Goal: Find specific page/section: Find specific page/section

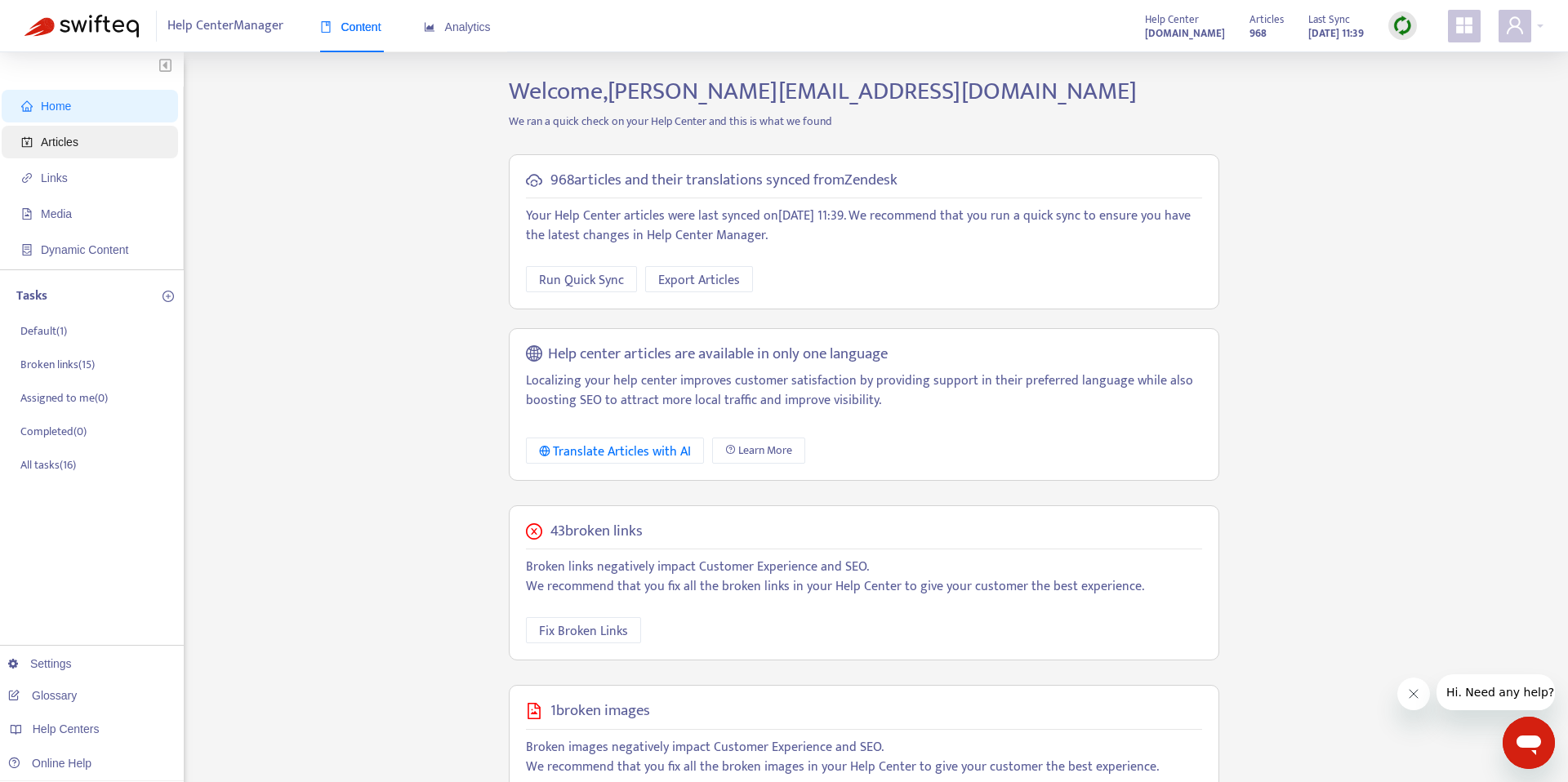
click at [65, 151] on span "Articles" at bounding box center [93, 142] width 144 height 32
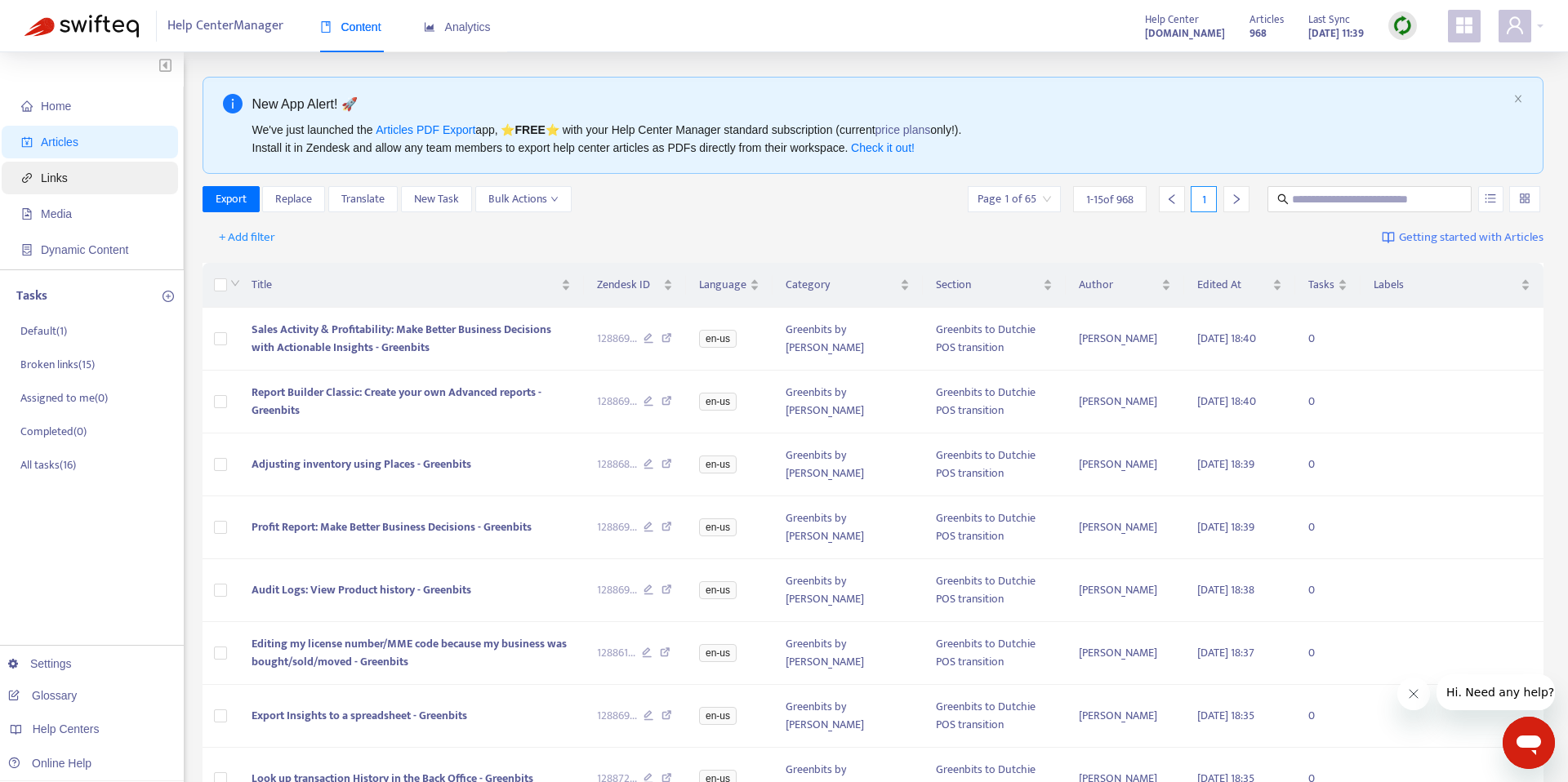
click at [58, 178] on span "Links" at bounding box center [54, 178] width 27 height 13
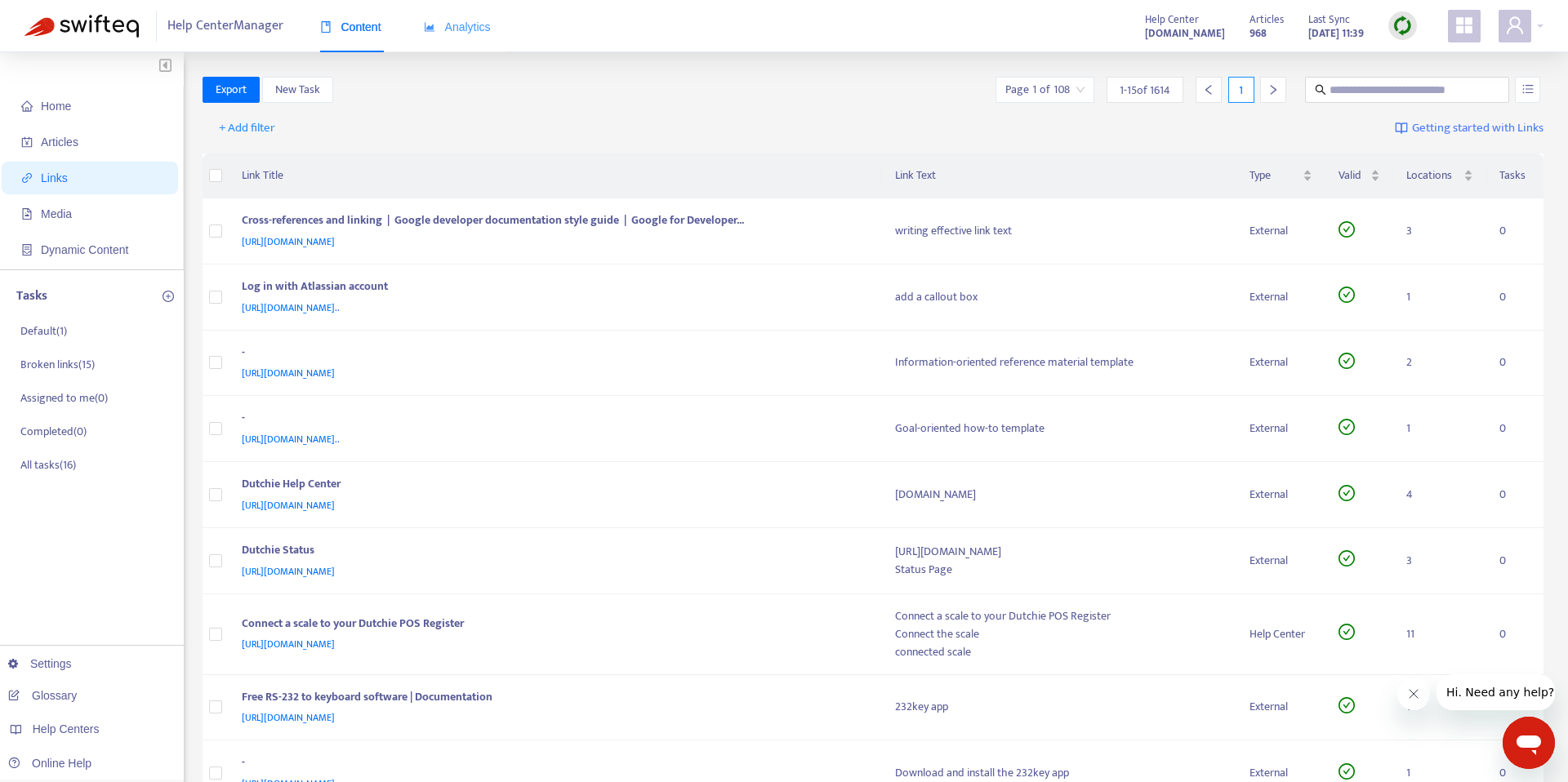
click at [471, 41] on div "Analytics" at bounding box center [457, 27] width 67 height 50
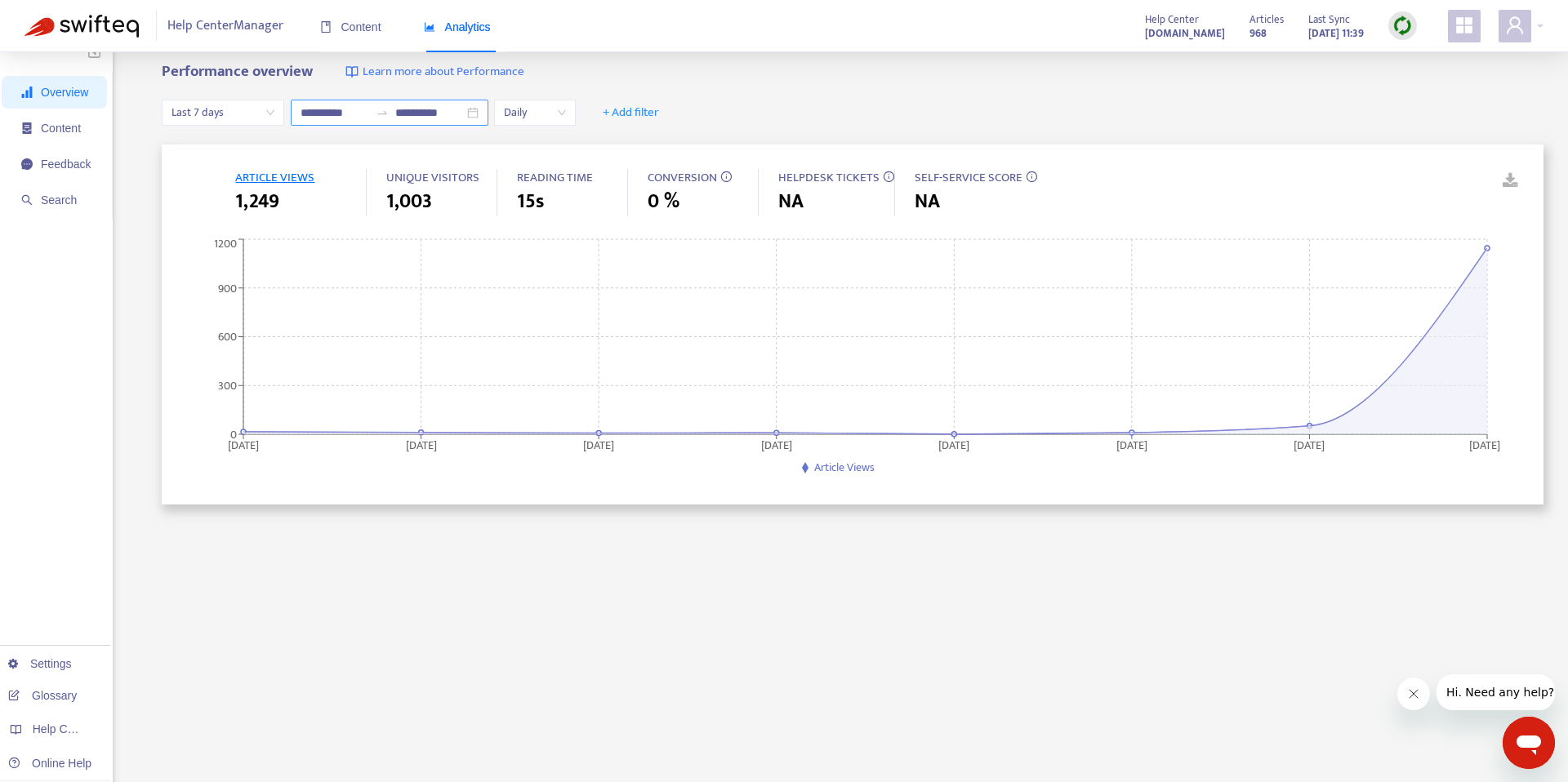
click at [473, 128] on div "**********" at bounding box center [852, 113] width 1381 height 62
click at [264, 116] on span "Last 7 days" at bounding box center [223, 116] width 103 height 25
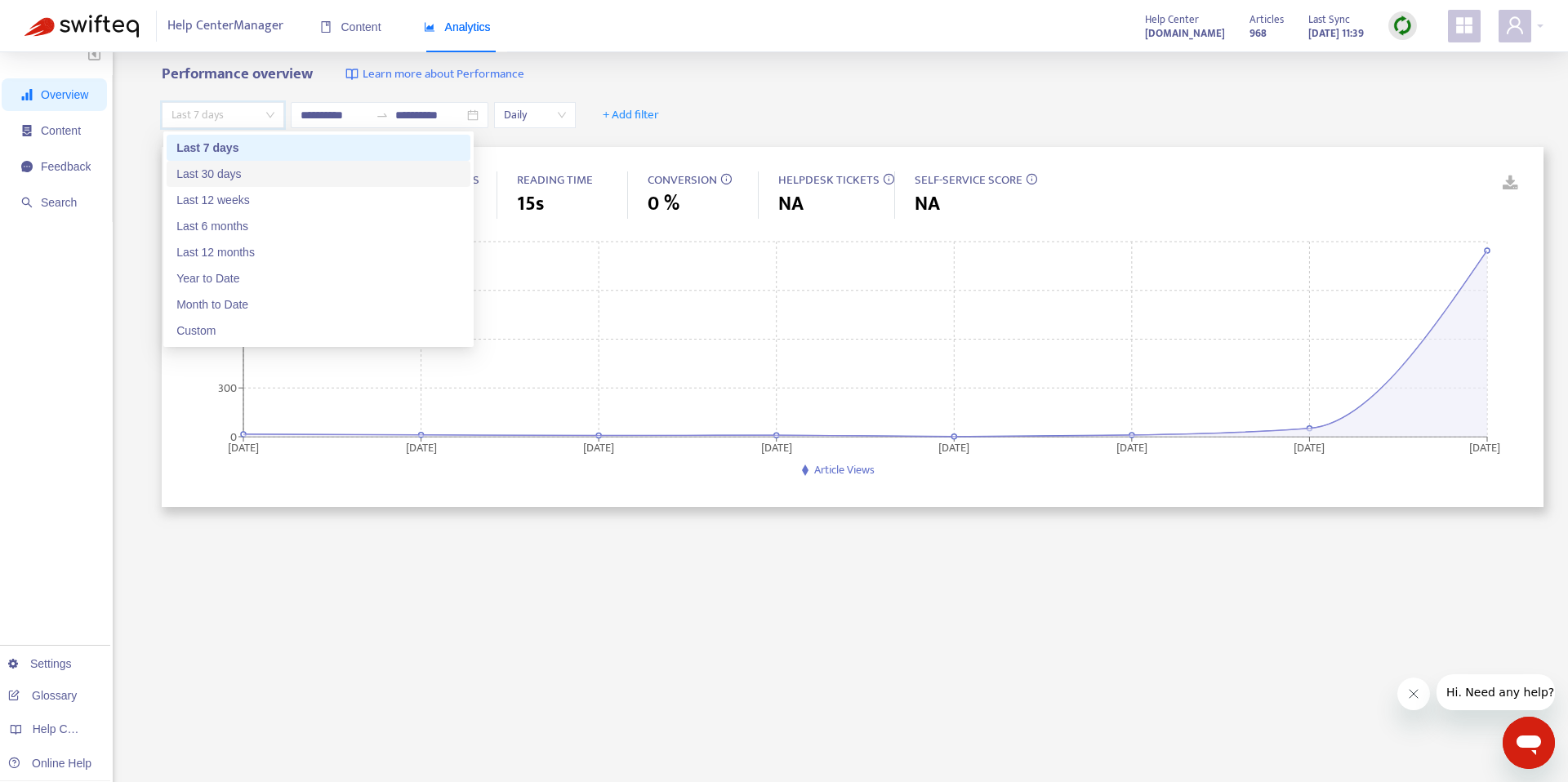
click at [245, 178] on div "Last 30 days" at bounding box center [318, 173] width 284 height 18
type input "**********"
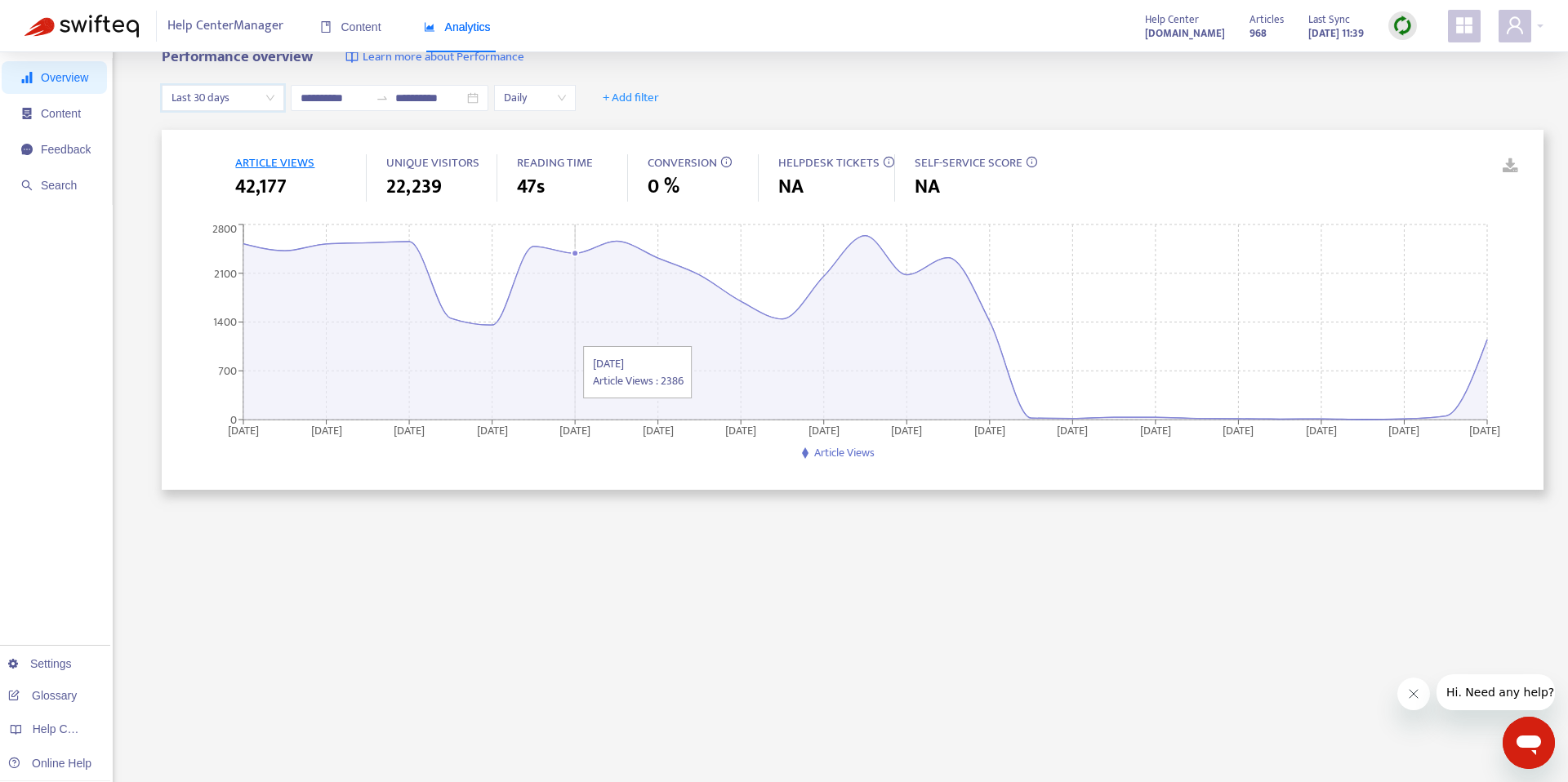
scroll to position [27, 0]
click at [80, 109] on span "Content" at bounding box center [61, 115] width 40 height 13
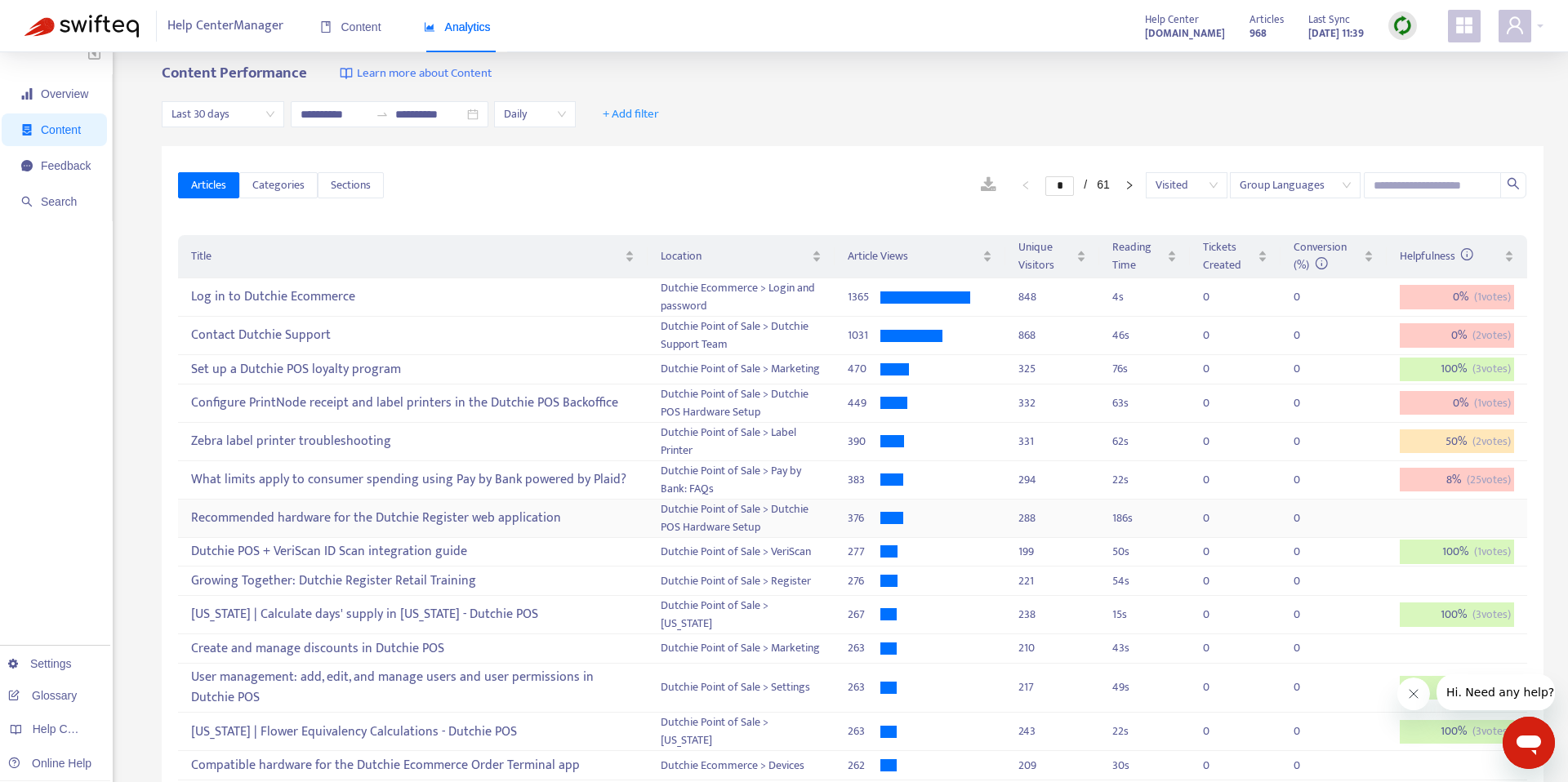
scroll to position [0, 0]
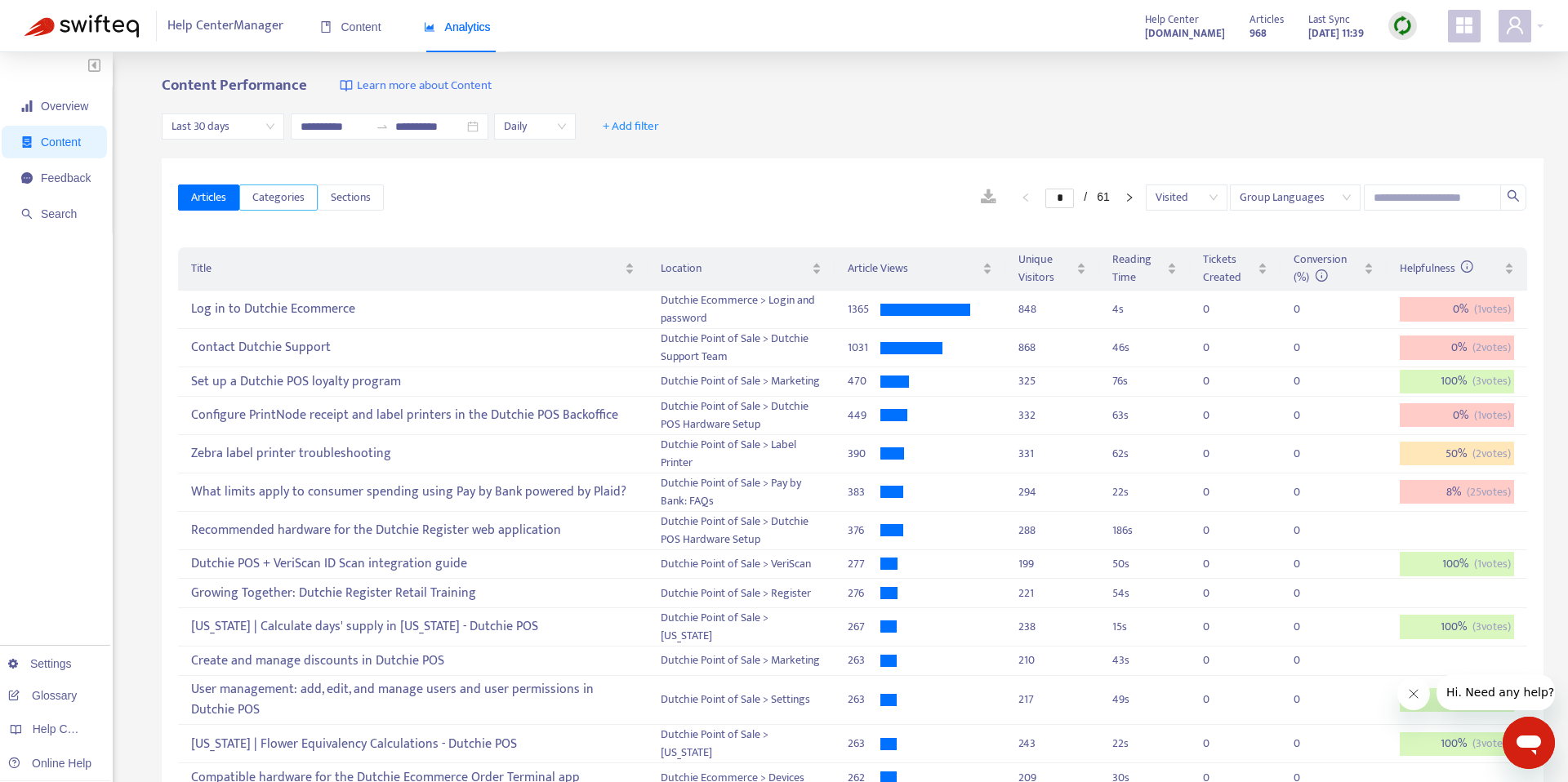
click at [278, 197] on span "Categories" at bounding box center [277, 197] width 52 height 18
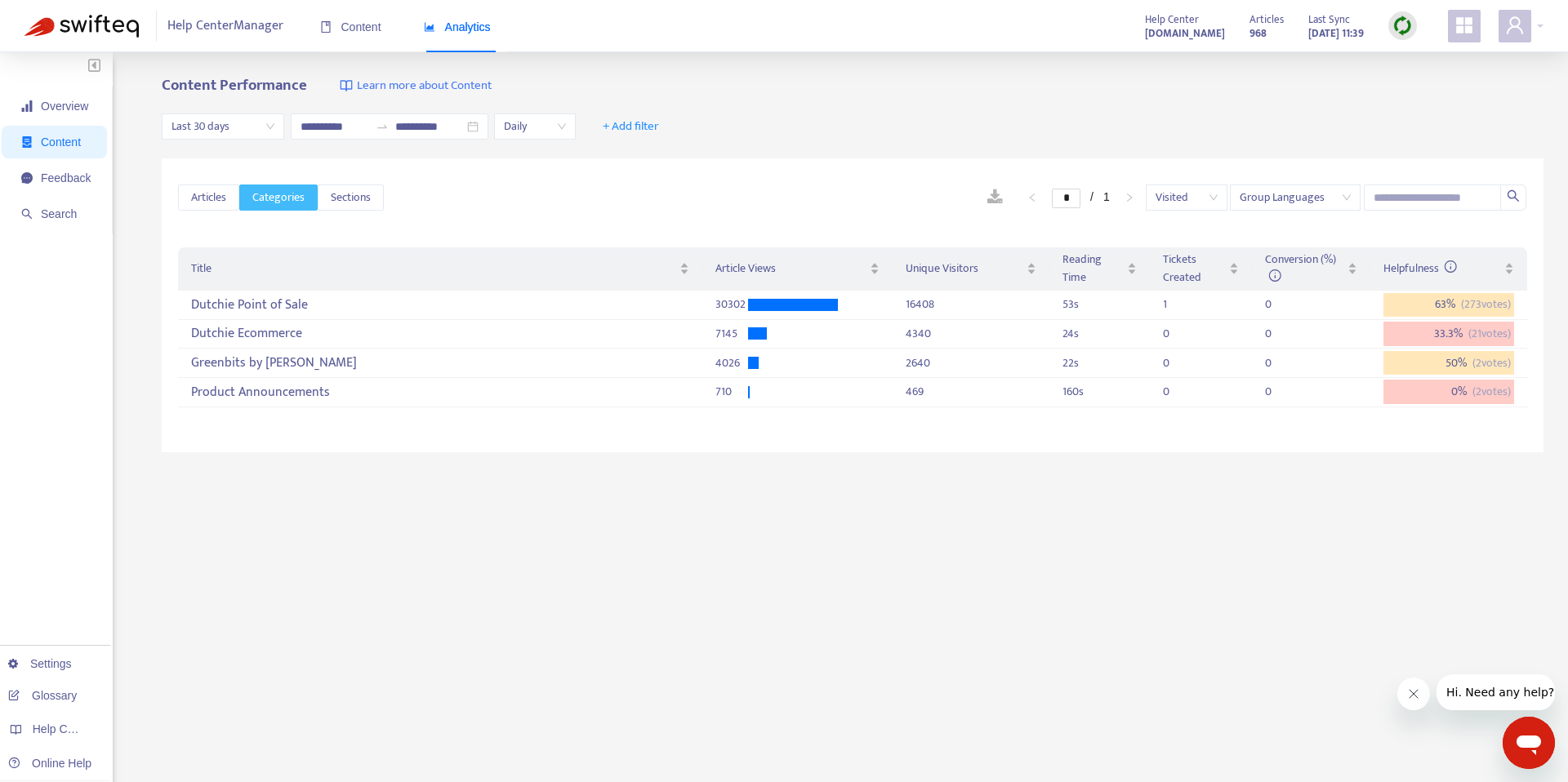
scroll to position [9, 0]
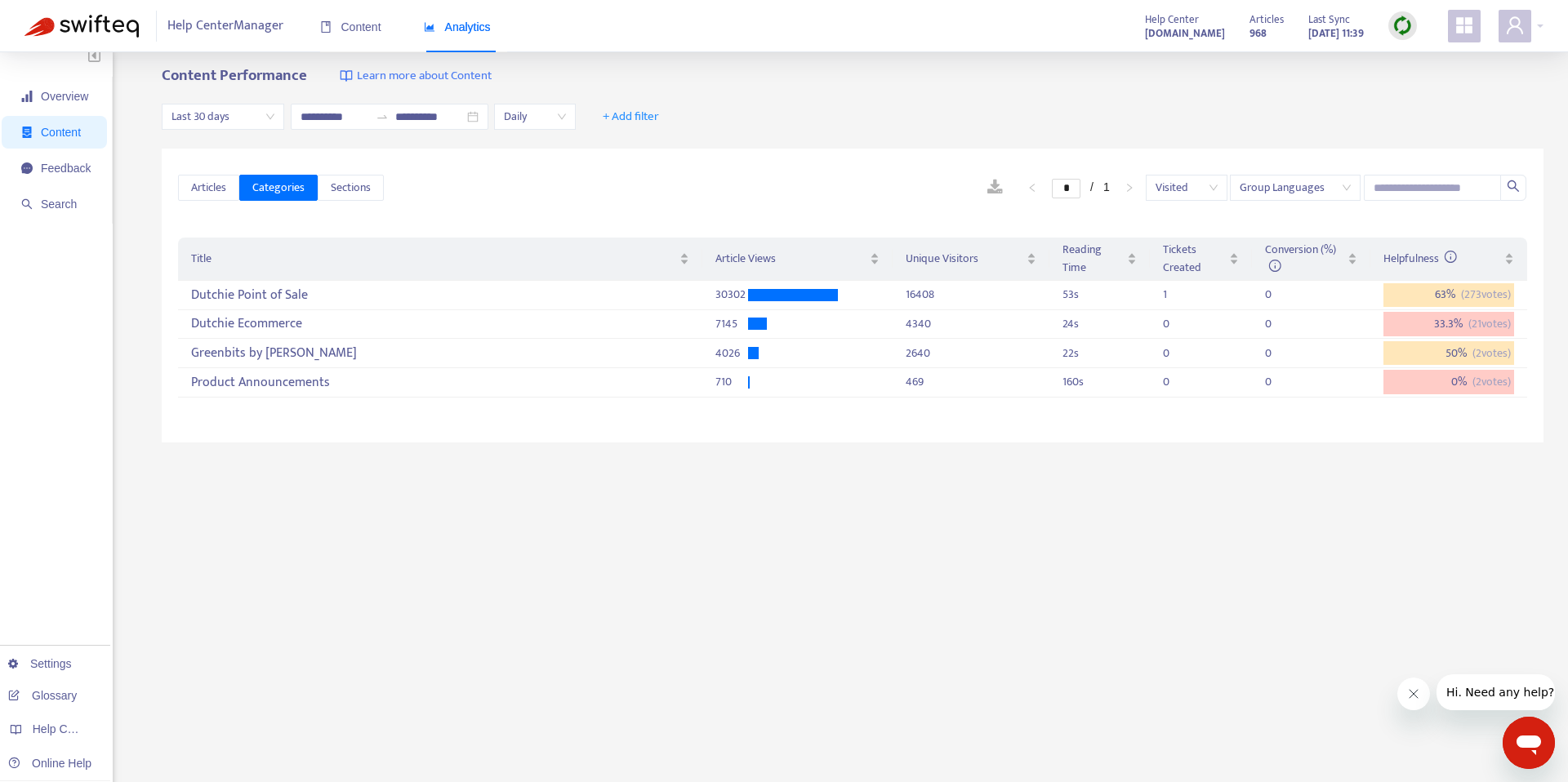
click at [56, 134] on span "Content" at bounding box center [61, 133] width 40 height 13
click at [223, 193] on span "Articles" at bounding box center [208, 187] width 35 height 18
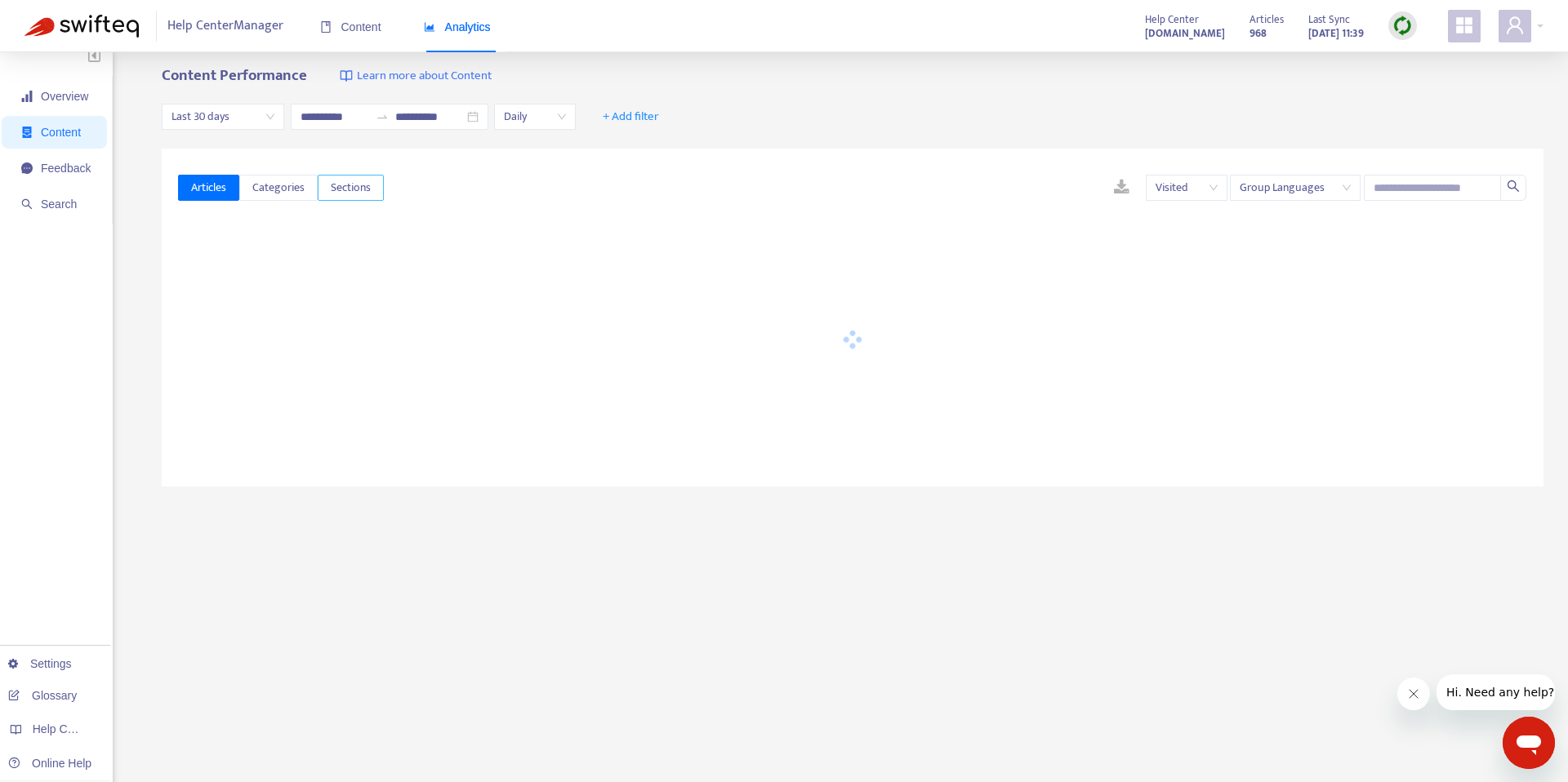
click at [347, 193] on span "Sections" at bounding box center [350, 187] width 40 height 18
click at [220, 192] on span "Articles" at bounding box center [208, 187] width 35 height 18
click at [273, 193] on span "Categories" at bounding box center [277, 187] width 52 height 18
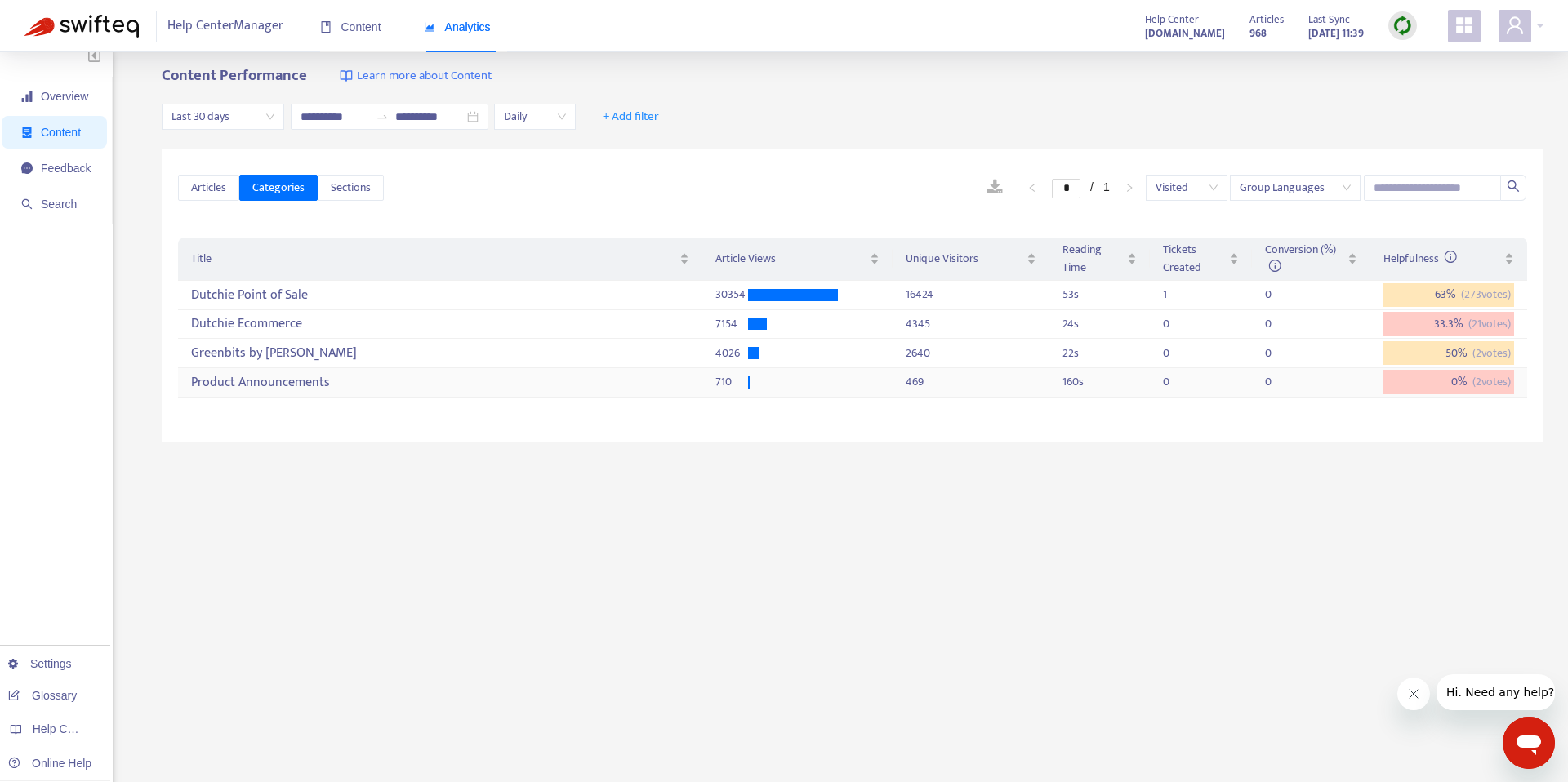
click at [305, 378] on div "Product Announcements" at bounding box center [439, 382] width 497 height 27
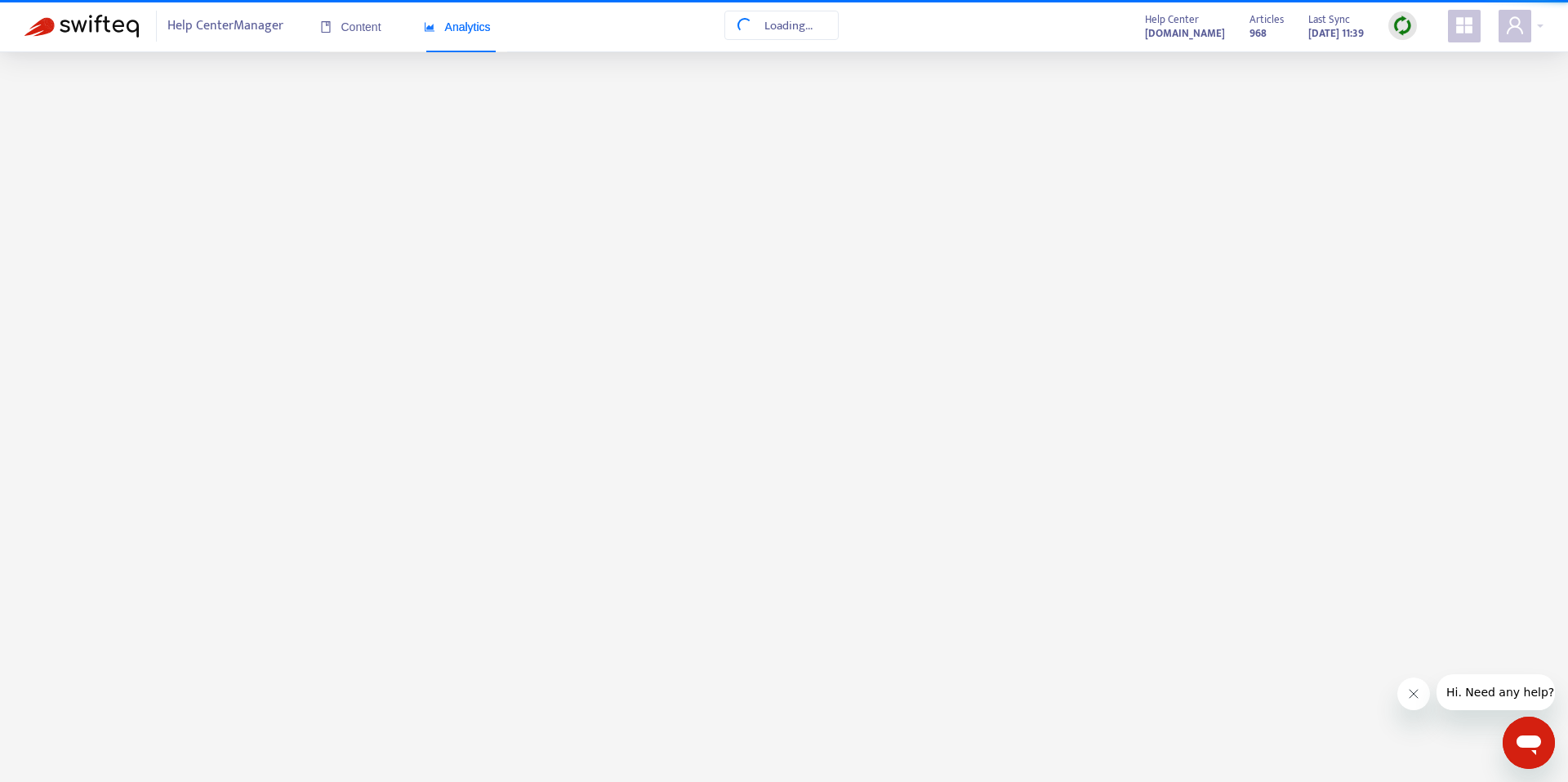
scroll to position [0, 0]
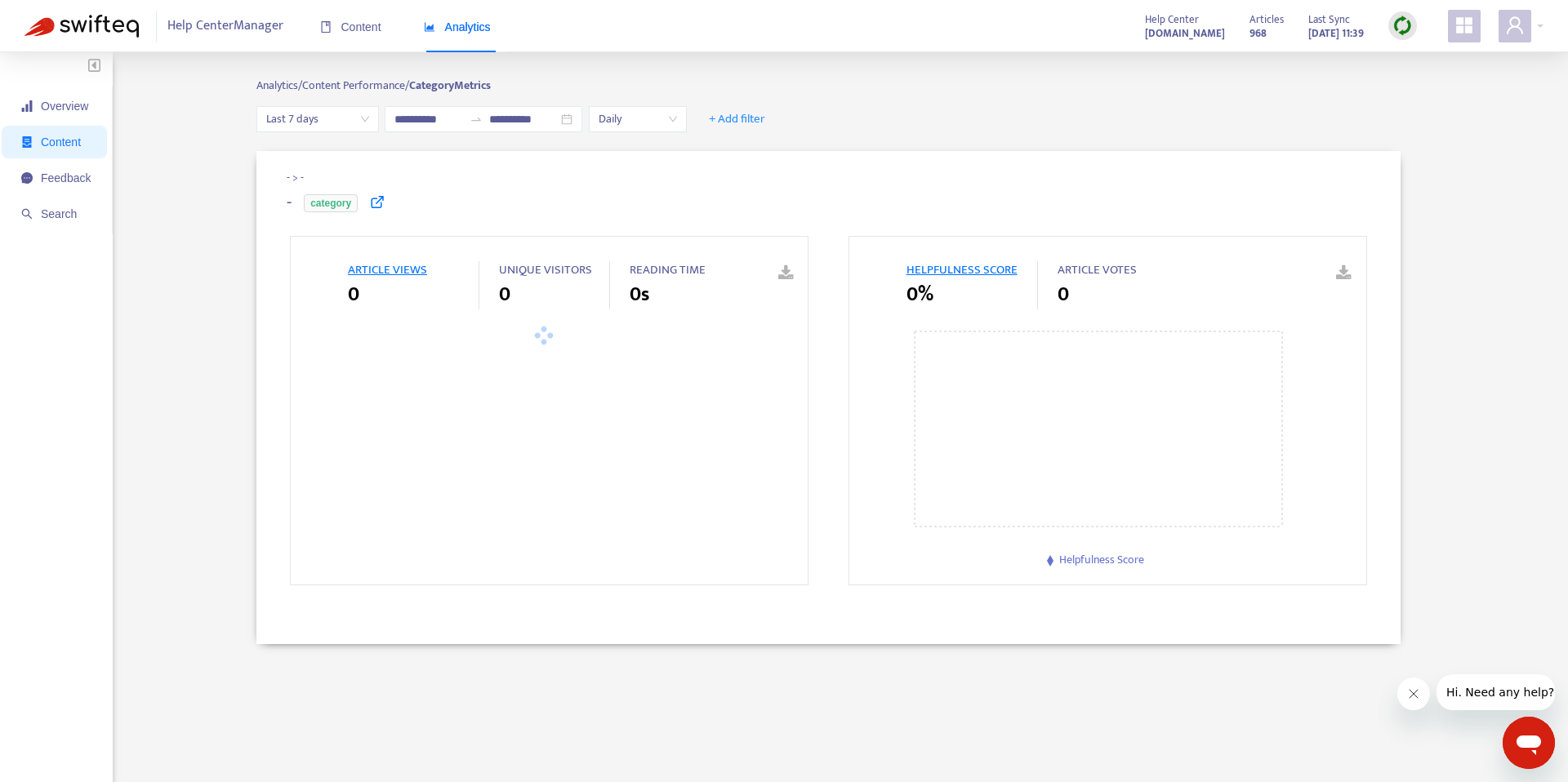
type input "**********"
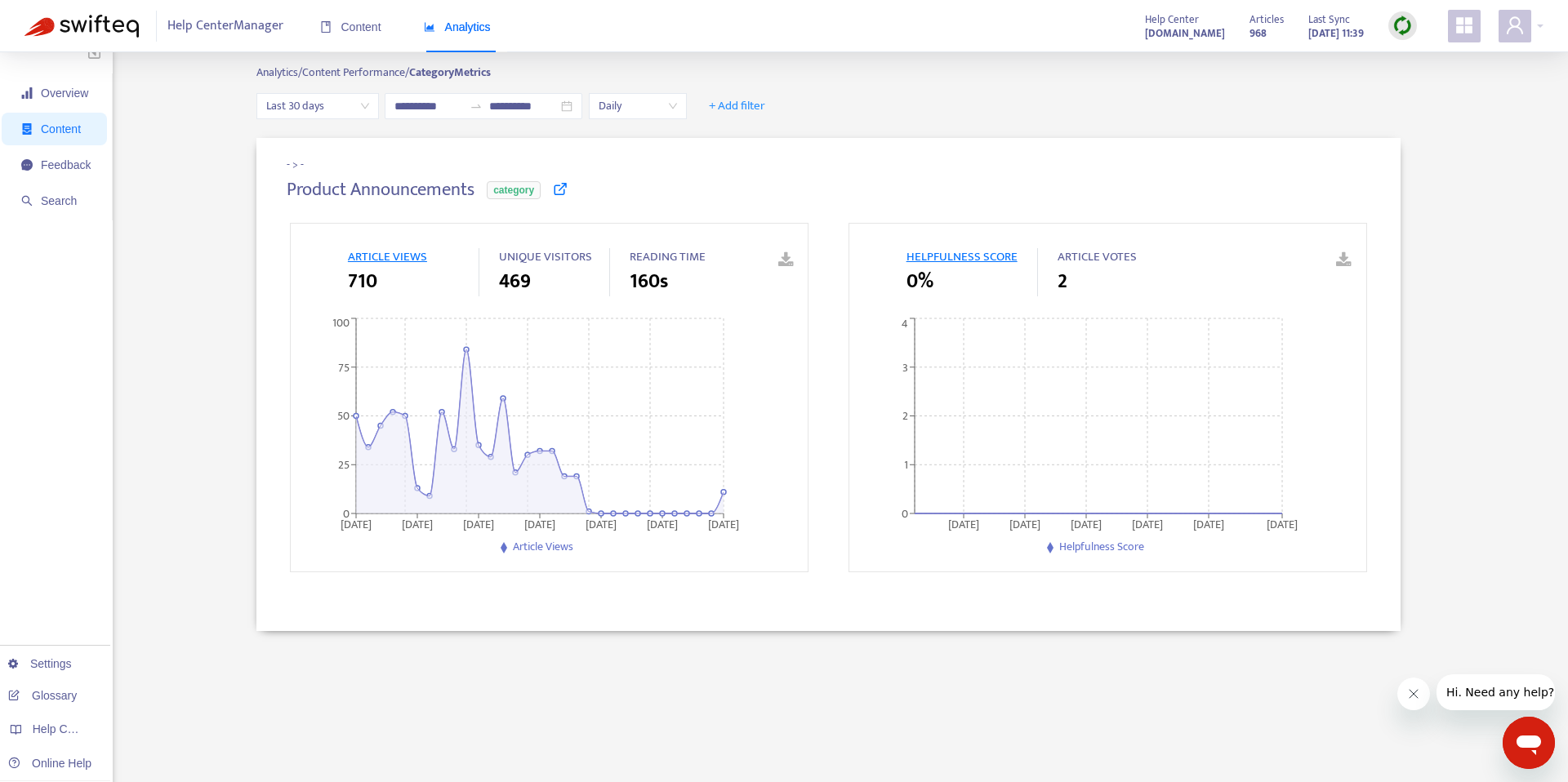
scroll to position [19, 0]
